Goal: Task Accomplishment & Management: Manage account settings

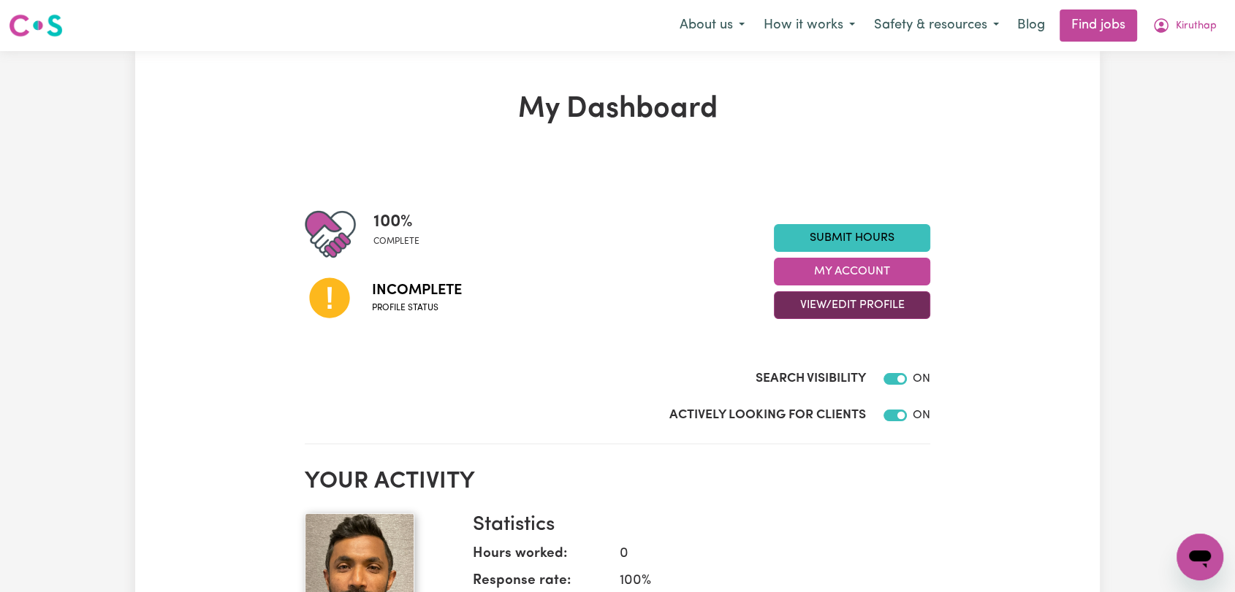
click at [801, 305] on button "View/Edit Profile" at bounding box center [852, 305] width 156 height 28
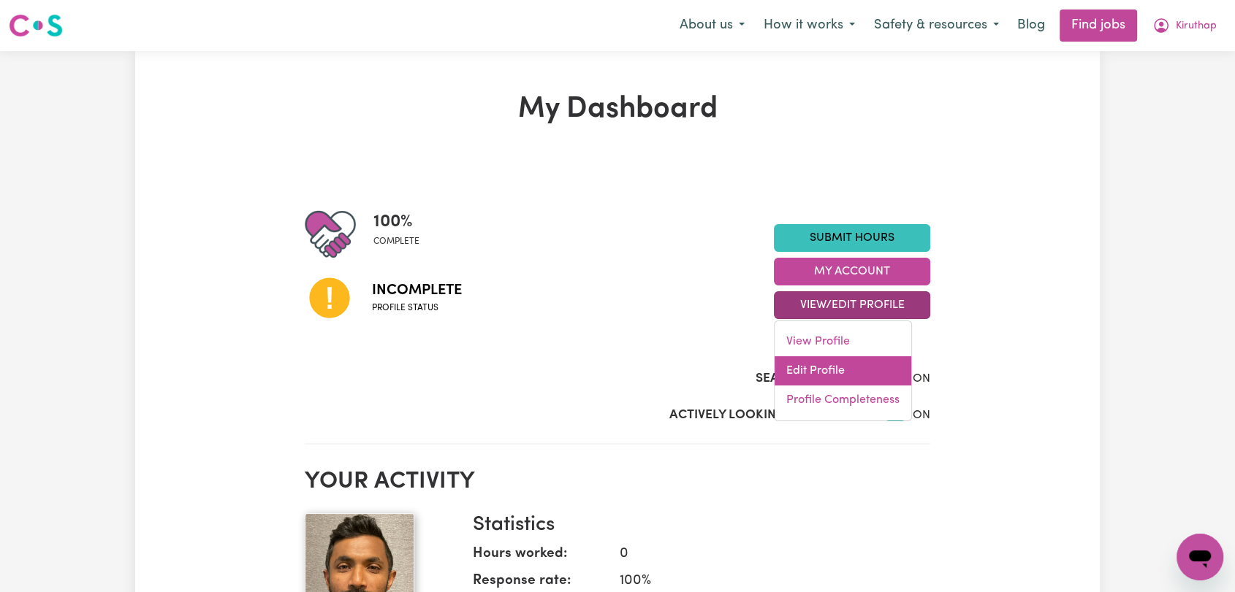
click at [806, 373] on link "Edit Profile" at bounding box center [842, 370] width 137 height 29
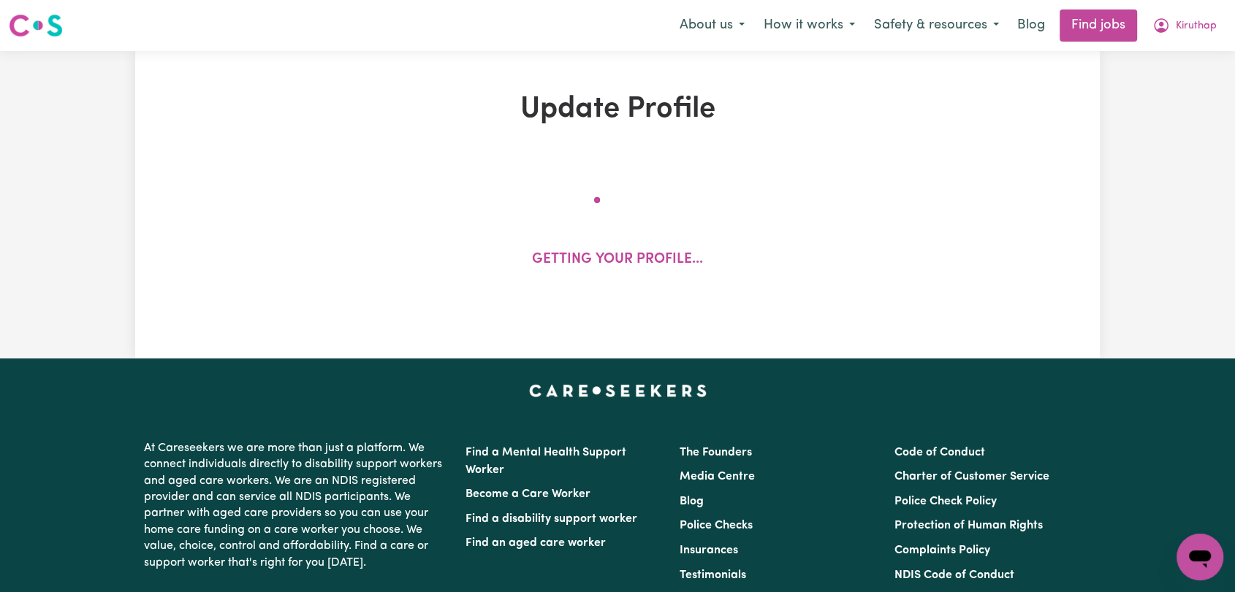
select select "[DEMOGRAPHIC_DATA]"
select select "[DEMOGRAPHIC_DATA] Citizen"
select select "Studying a healthcare related degree or qualification"
select select "50"
select select "65"
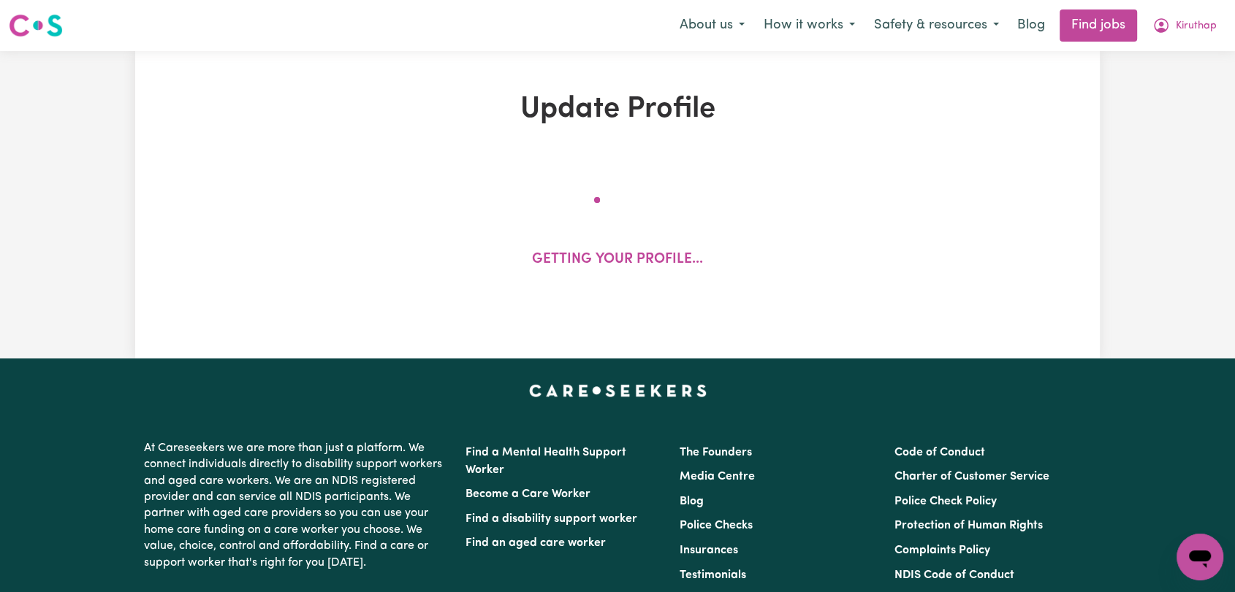
select select "75"
select select "100"
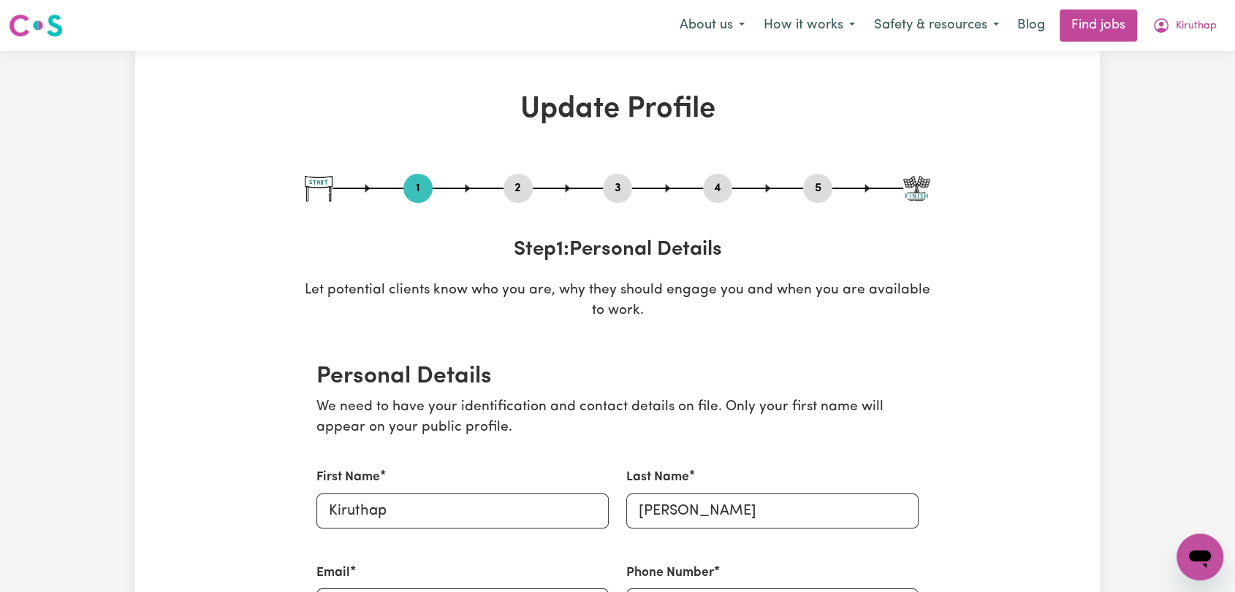
click at [517, 186] on button "2" at bounding box center [517, 188] width 29 height 19
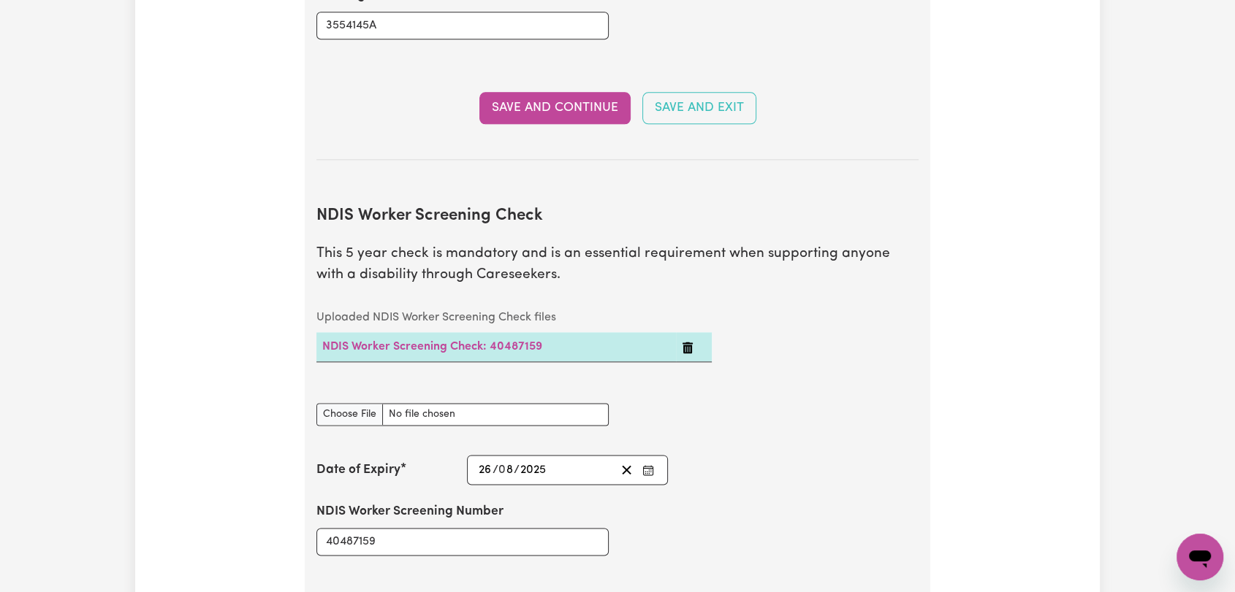
scroll to position [1785, 0]
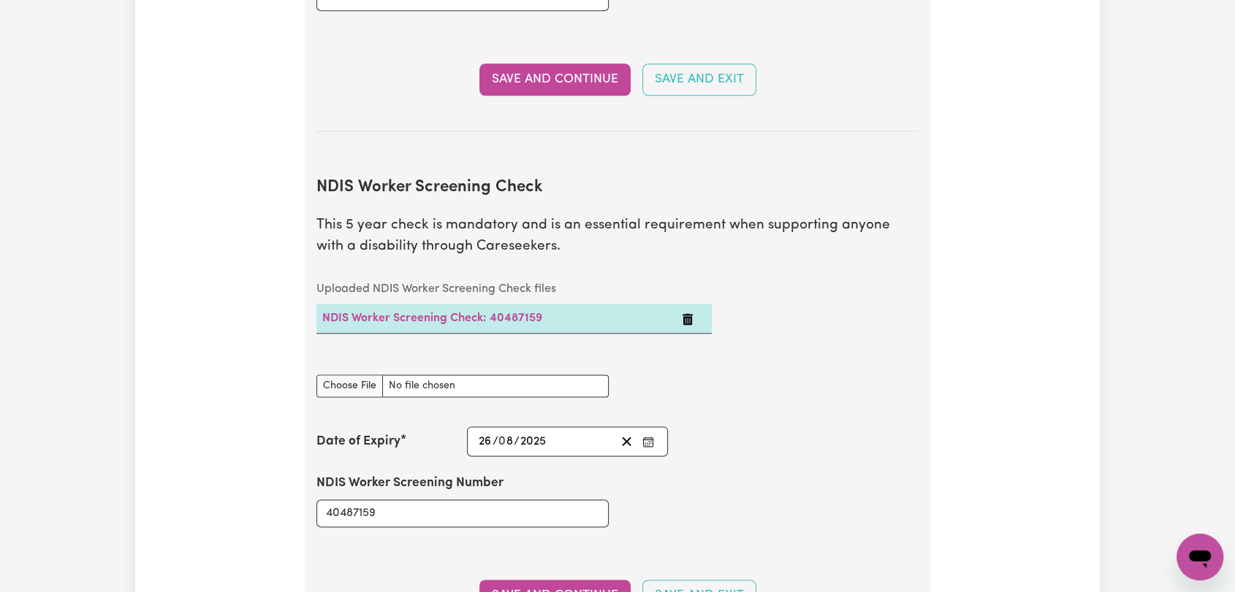
click at [648, 436] on icon "Enter the Date of Expiry of your NDIS Worker Screening Check" at bounding box center [648, 442] width 12 height 12
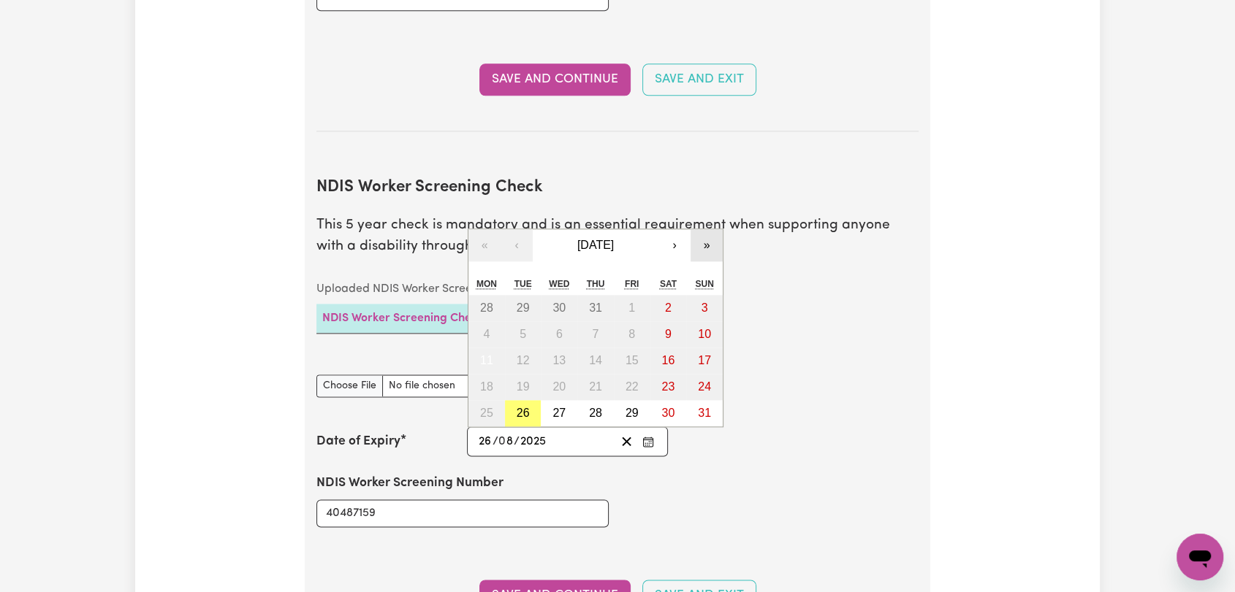
click at [709, 229] on button "»" at bounding box center [706, 245] width 32 height 32
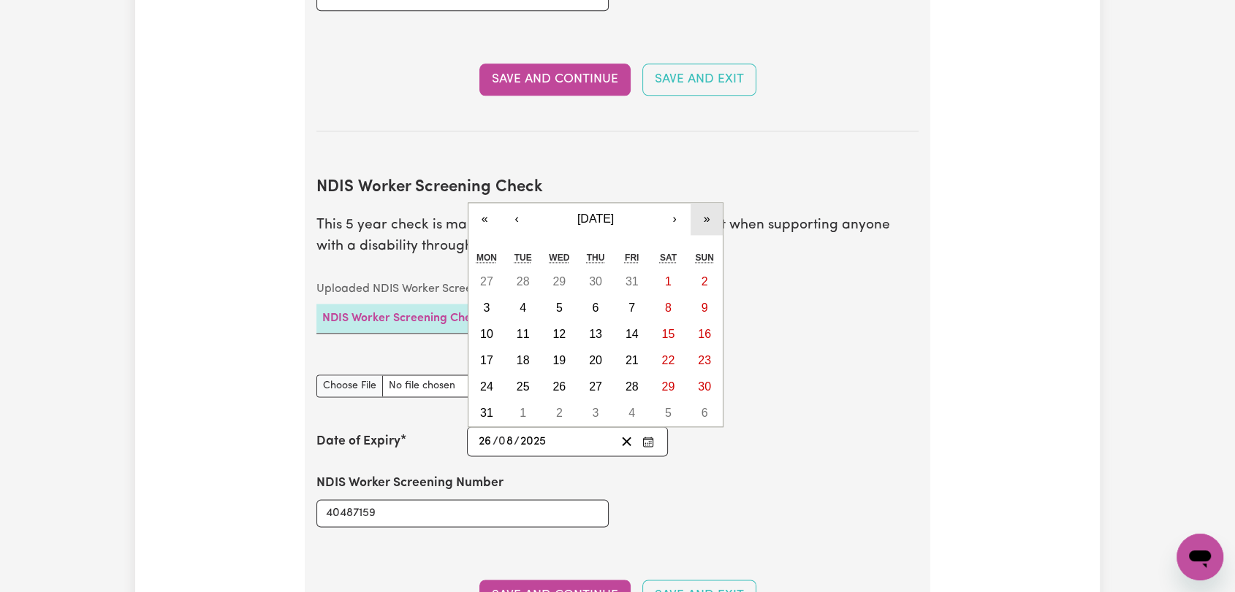
click at [708, 203] on button "»" at bounding box center [706, 219] width 32 height 32
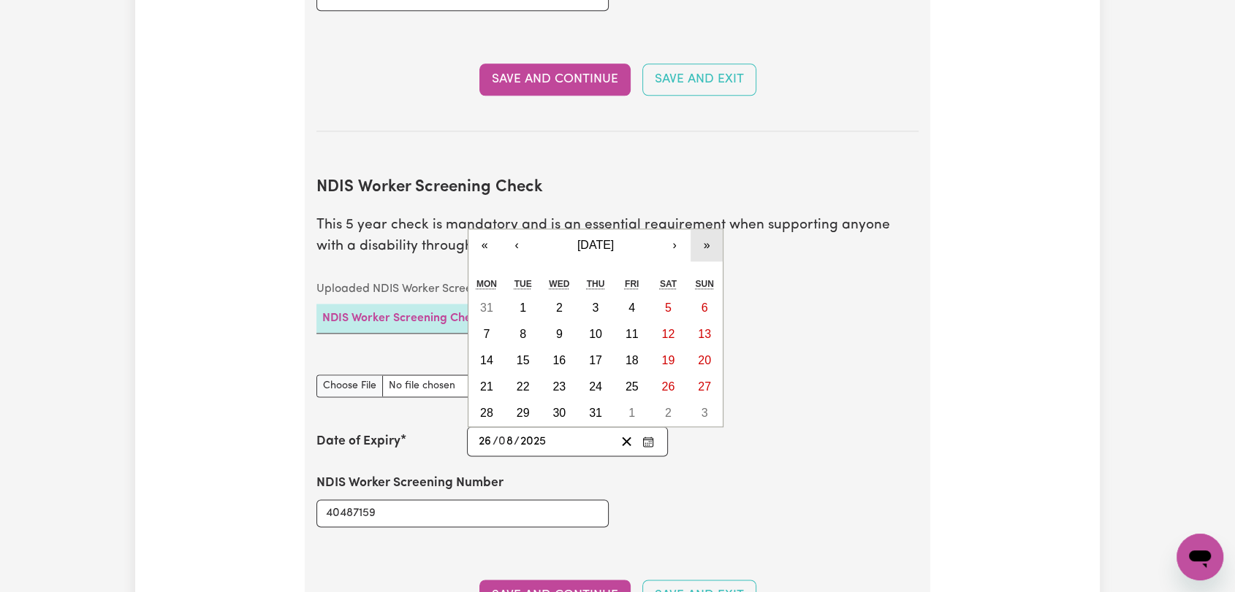
click at [709, 229] on button "»" at bounding box center [706, 245] width 32 height 32
click at [709, 328] on abbr "11" at bounding box center [704, 334] width 13 height 12
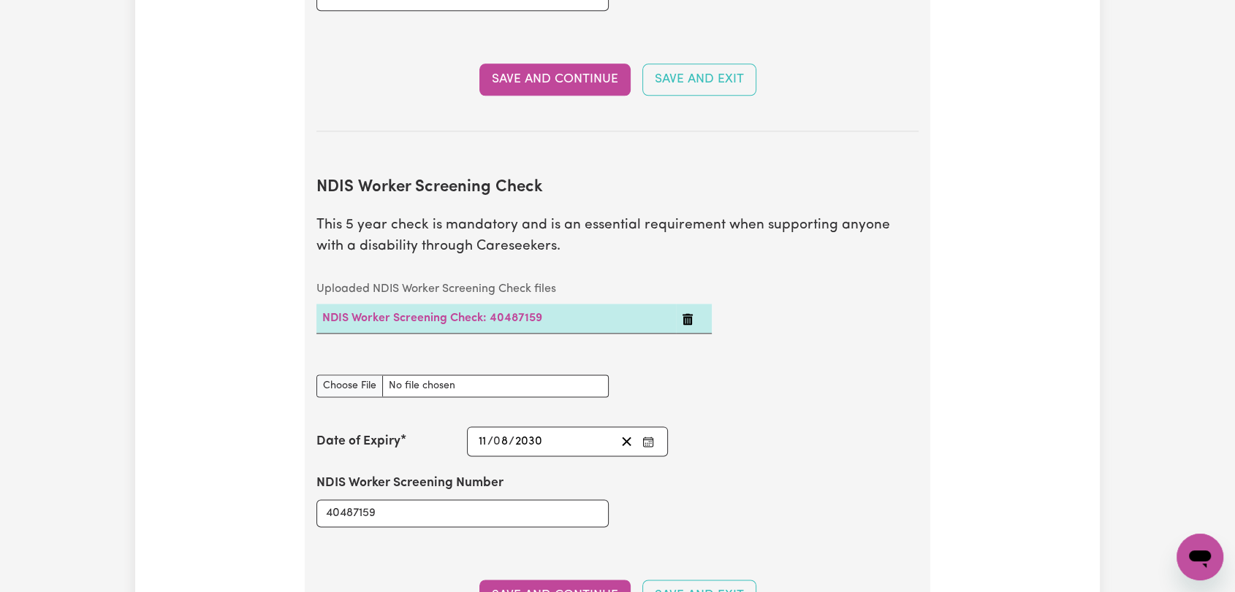
type input "[DATE]"
type input "11"
type input "2030"
click at [525, 580] on button "Save and Continue" at bounding box center [554, 596] width 151 height 32
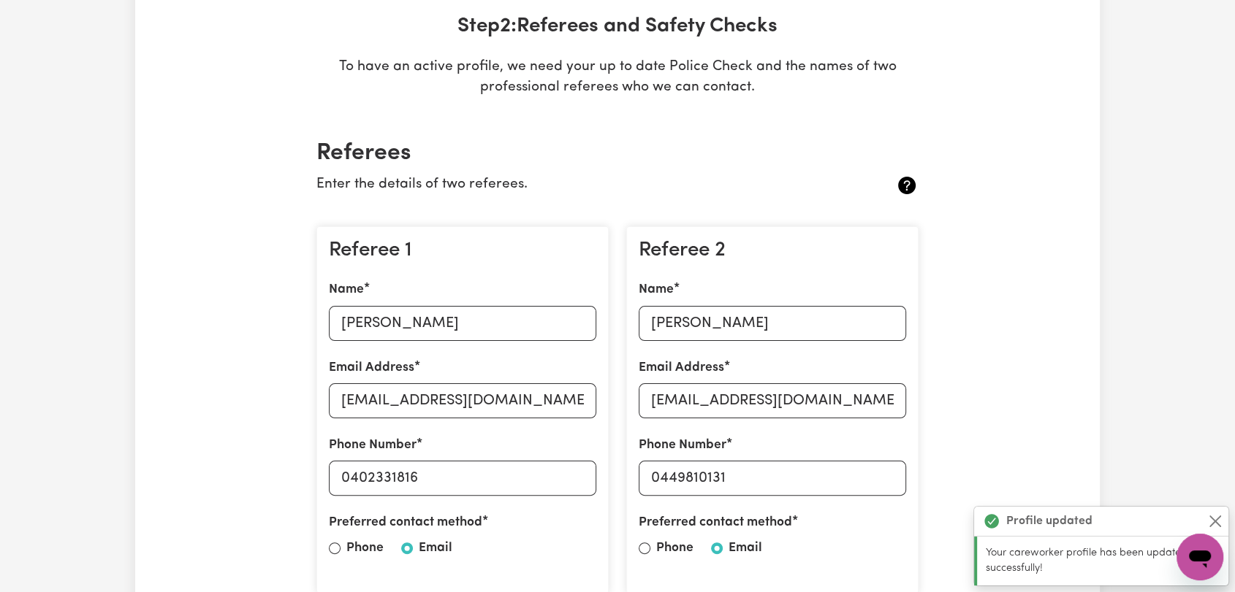
scroll to position [0, 0]
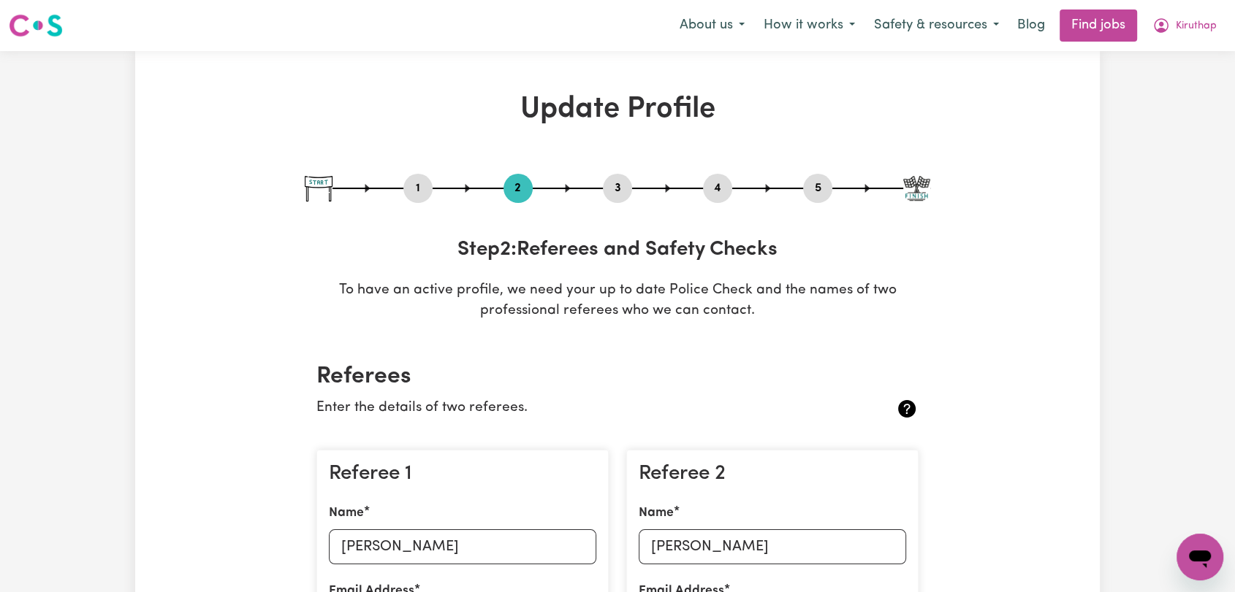
click at [629, 186] on button "3" at bounding box center [617, 188] width 29 height 19
select select "2022"
select select "Certificate III (Individual Support)"
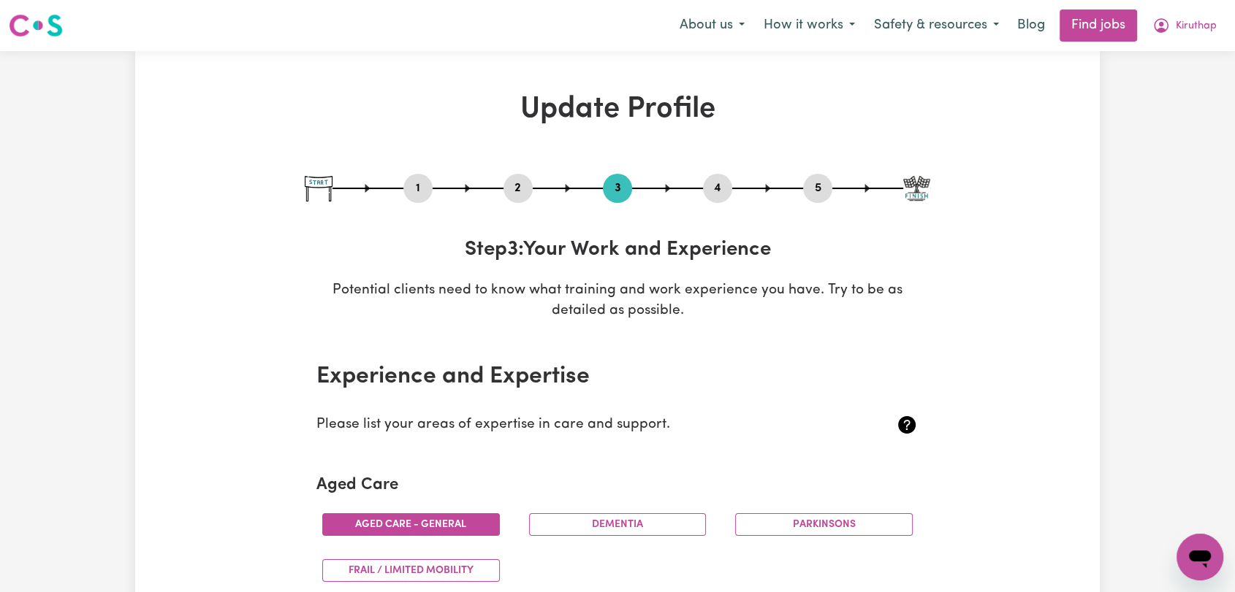
click at [701, 191] on div "1 2 3 4 5" at bounding box center [617, 188] width 625 height 29
click at [728, 180] on button "4" at bounding box center [717, 188] width 29 height 19
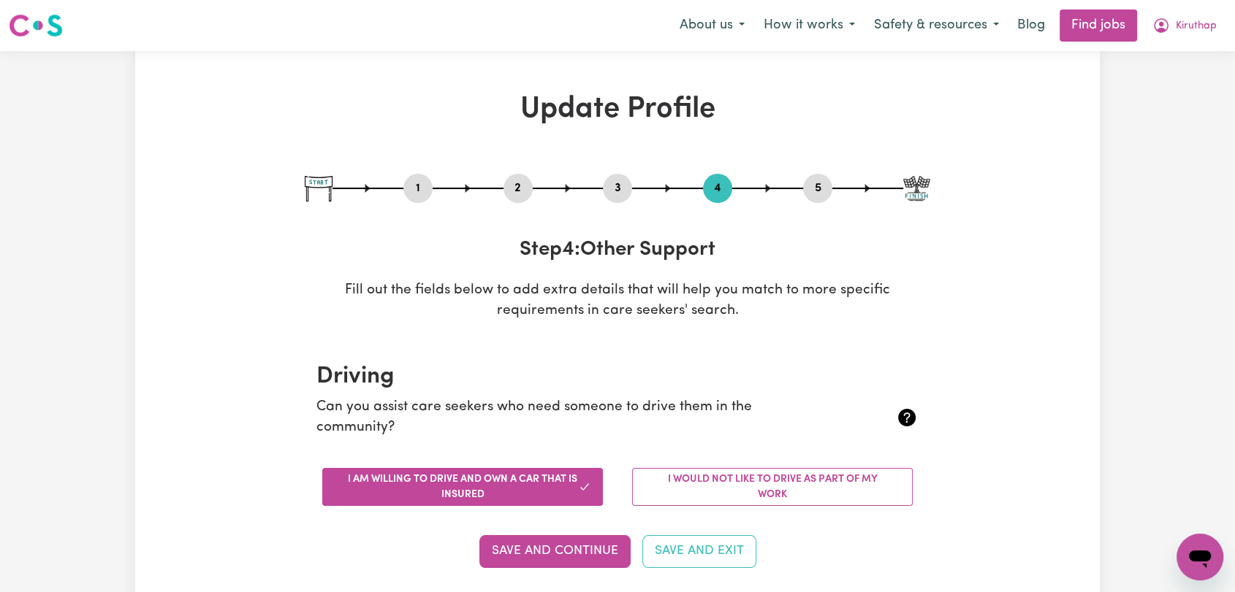
drag, startPoint x: 818, startPoint y: 191, endPoint x: 766, endPoint y: 153, distance: 64.5
click at [817, 190] on button "5" at bounding box center [817, 188] width 29 height 19
select select "I am providing services through another platform"
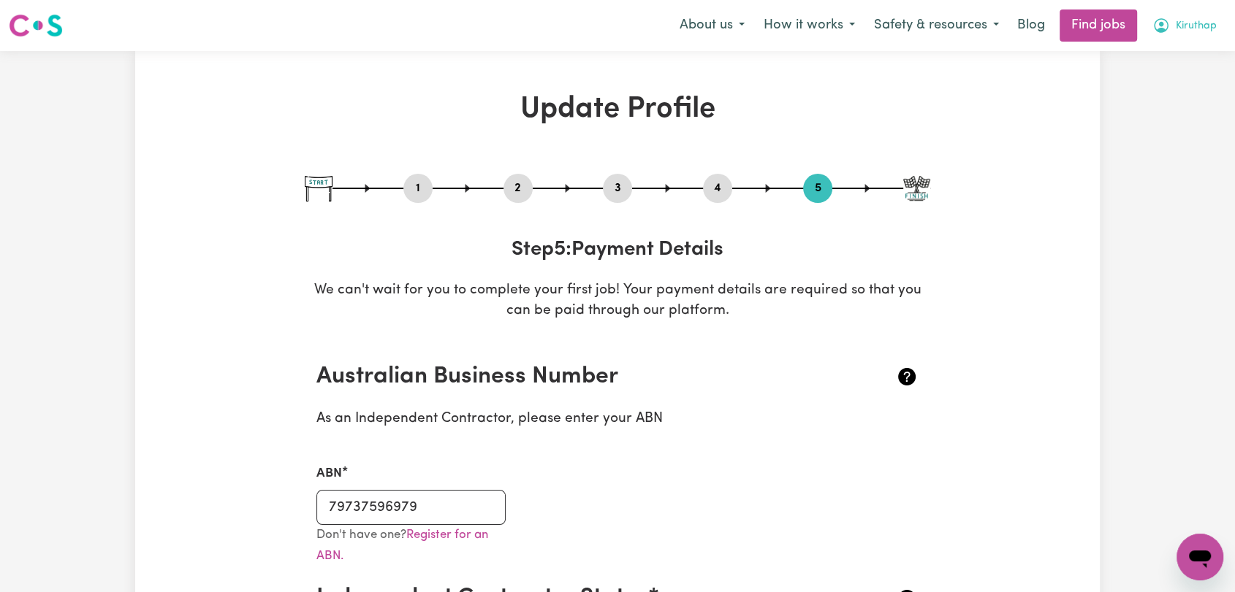
click at [1185, 23] on span "Kiruthap" at bounding box center [1195, 26] width 41 height 16
click at [1162, 104] on link "Logout" at bounding box center [1167, 112] width 115 height 28
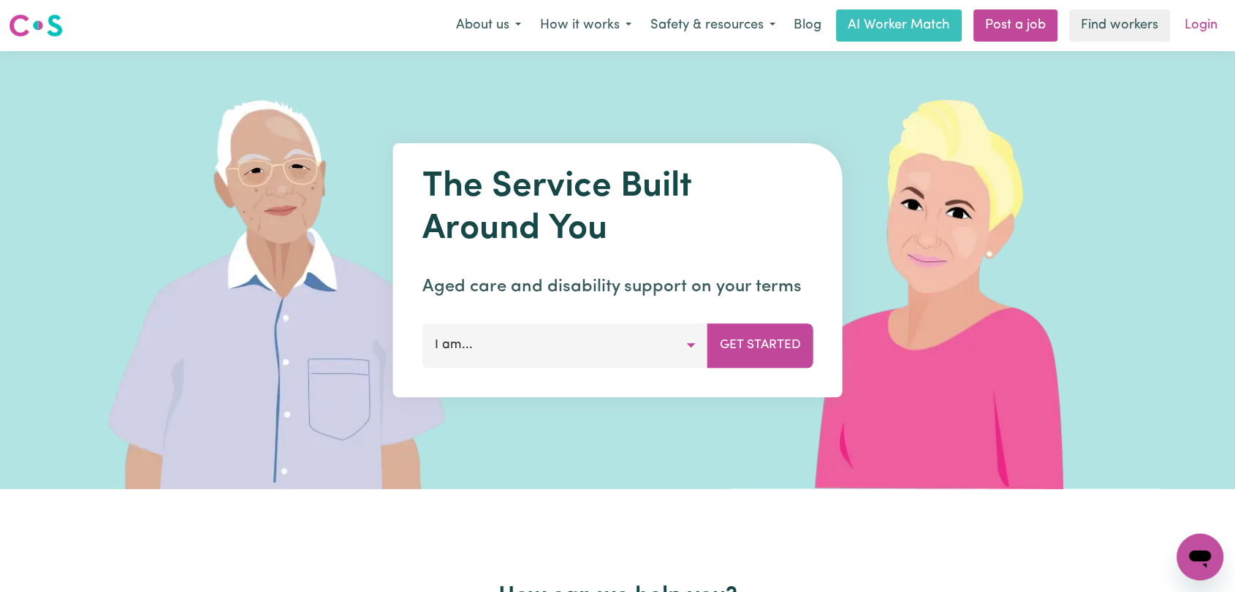
click at [1202, 28] on link "Login" at bounding box center [1200, 25] width 50 height 32
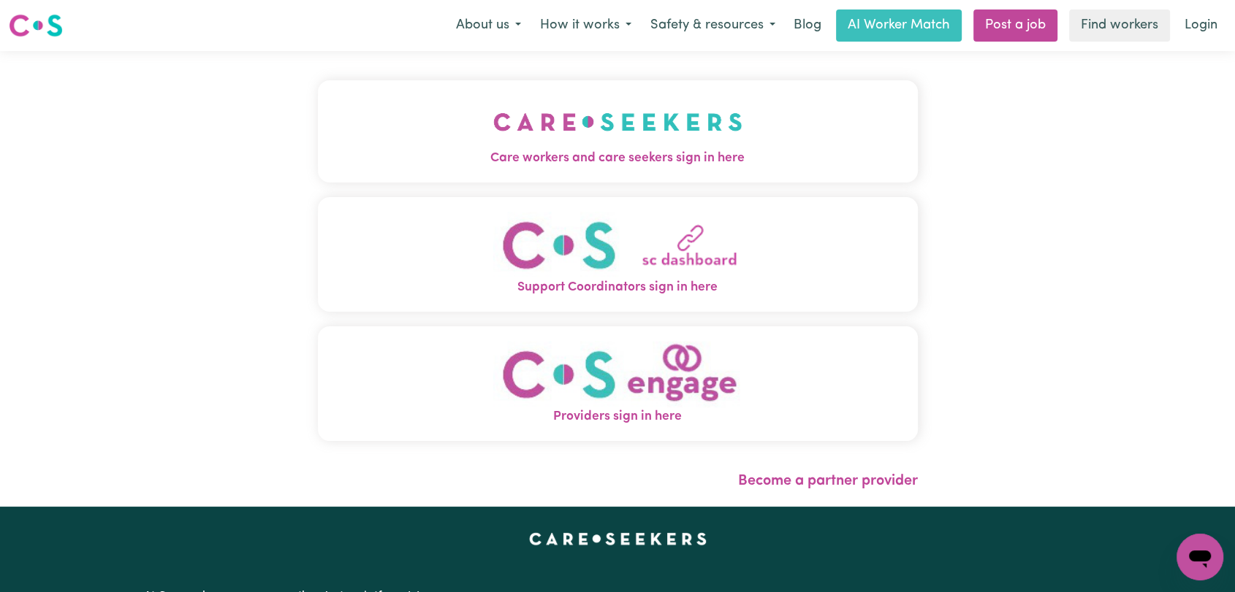
click at [684, 129] on img "Care workers and care seekers sign in here" at bounding box center [617, 122] width 249 height 54
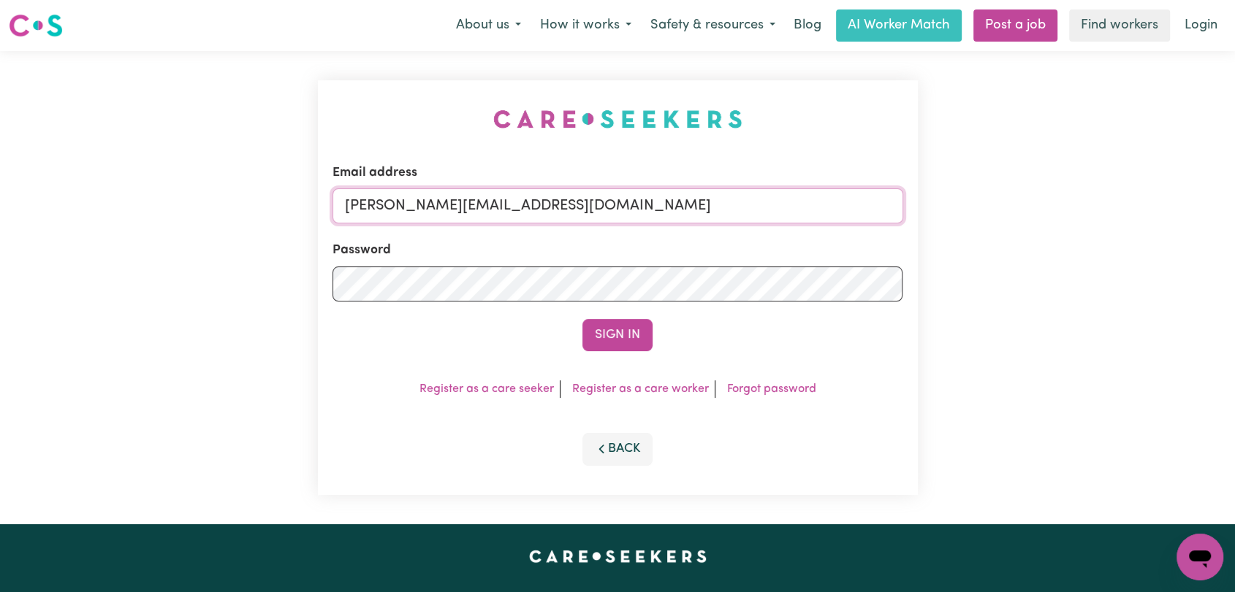
click at [682, 213] on input "[PERSON_NAME][EMAIL_ADDRESS][DOMAIN_NAME]" at bounding box center [617, 205] width 571 height 35
drag, startPoint x: 419, startPoint y: 205, endPoint x: 801, endPoint y: 221, distance: 381.6
click at [801, 221] on input "Superuser~[EMAIL_ADDRESS][DOMAIN_NAME]" at bounding box center [617, 205] width 571 height 35
type input "Superuser~[EMAIL_ADDRESS][DOMAIN_NAME]"
click at [621, 343] on button "Sign In" at bounding box center [617, 335] width 70 height 32
